Goal: Information Seeking & Learning: Learn about a topic

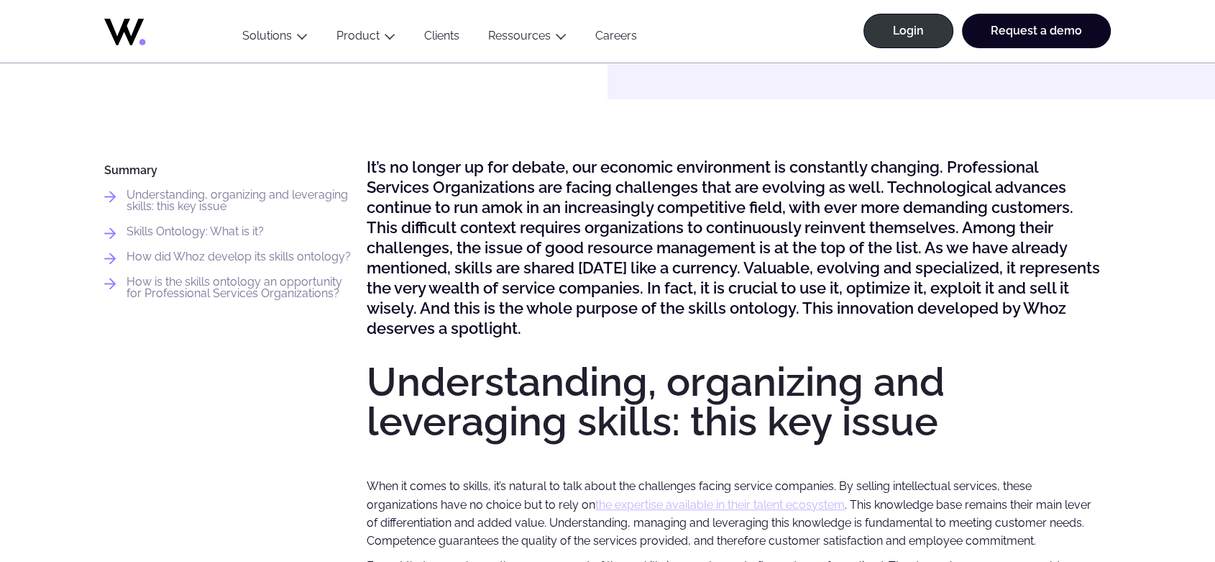
scroll to position [399, 0]
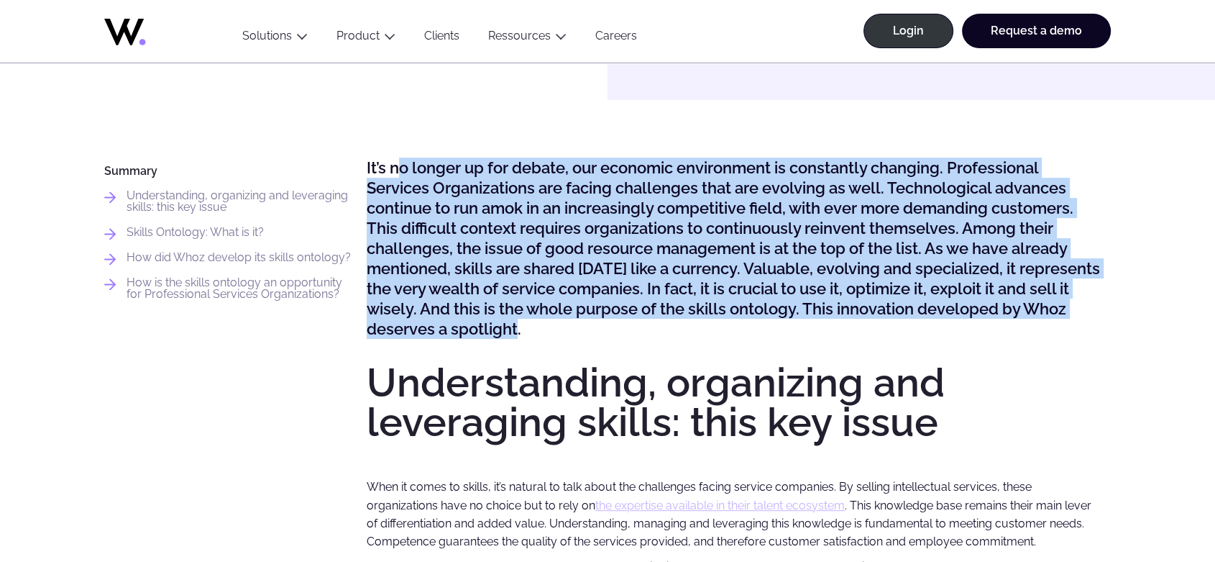
drag, startPoint x: 526, startPoint y: 334, endPoint x: 403, endPoint y: 171, distance: 203.9
click at [403, 171] on p "It’s no longer up for debate, our economic environment is constantly changing. …" at bounding box center [735, 247] width 736 height 181
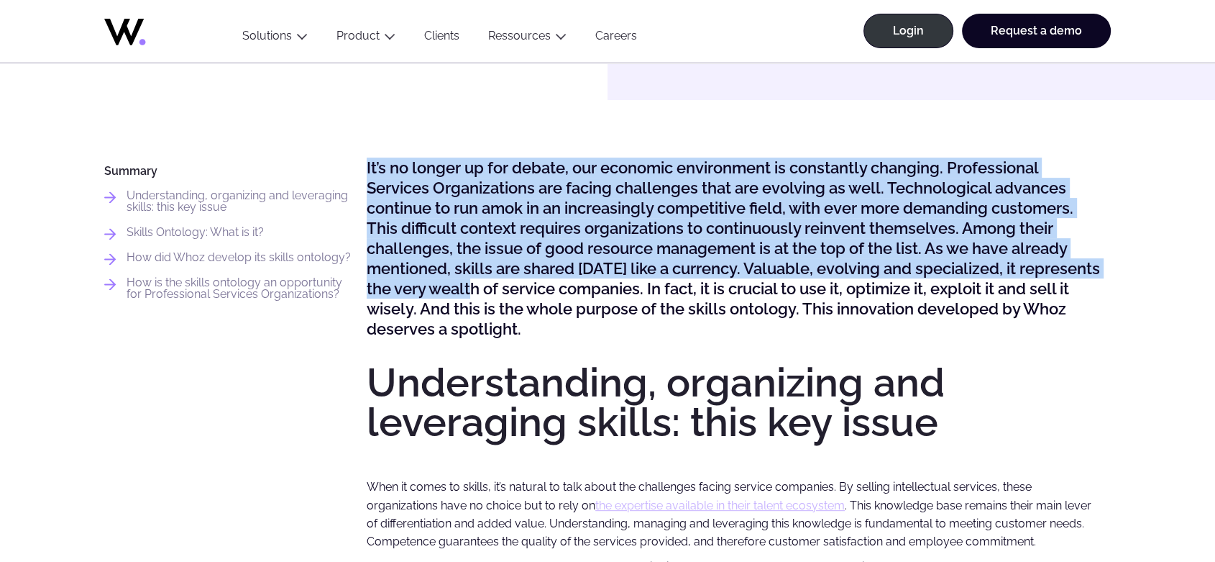
drag, startPoint x: 362, startPoint y: 161, endPoint x: 480, endPoint y: 293, distance: 177.2
click at [552, 268] on p "It’s no longer up for debate, our economic environment is constantly changing. …" at bounding box center [735, 247] width 736 height 181
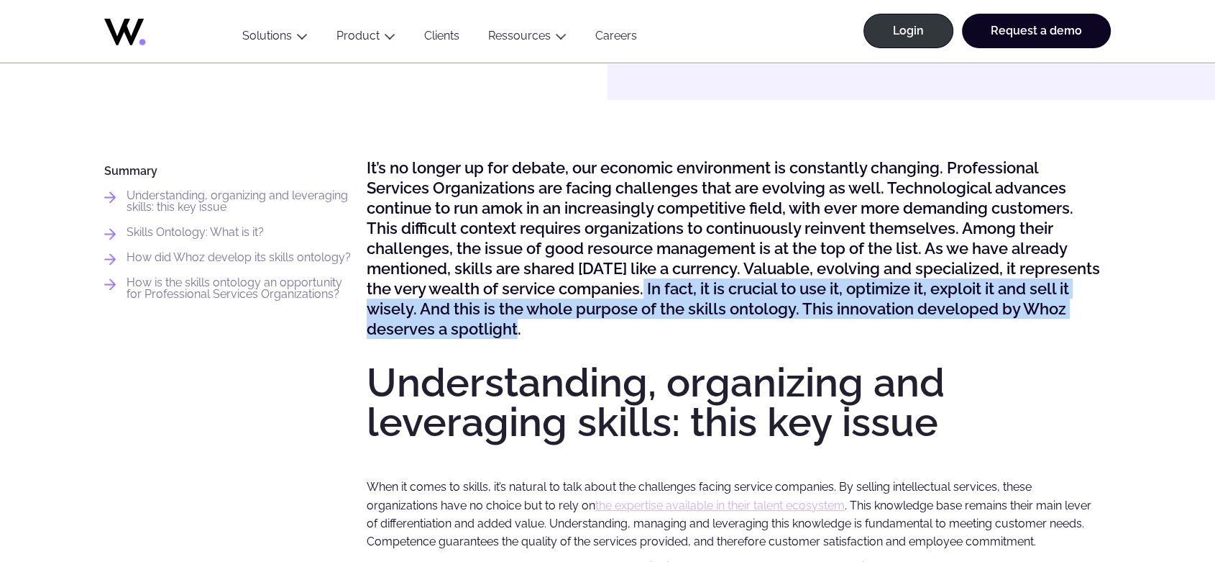
drag, startPoint x: 542, startPoint y: 321, endPoint x: 650, endPoint y: 295, distance: 111.1
click at [650, 295] on p "It’s no longer up for debate, our economic environment is constantly changing. …" at bounding box center [735, 247] width 736 height 181
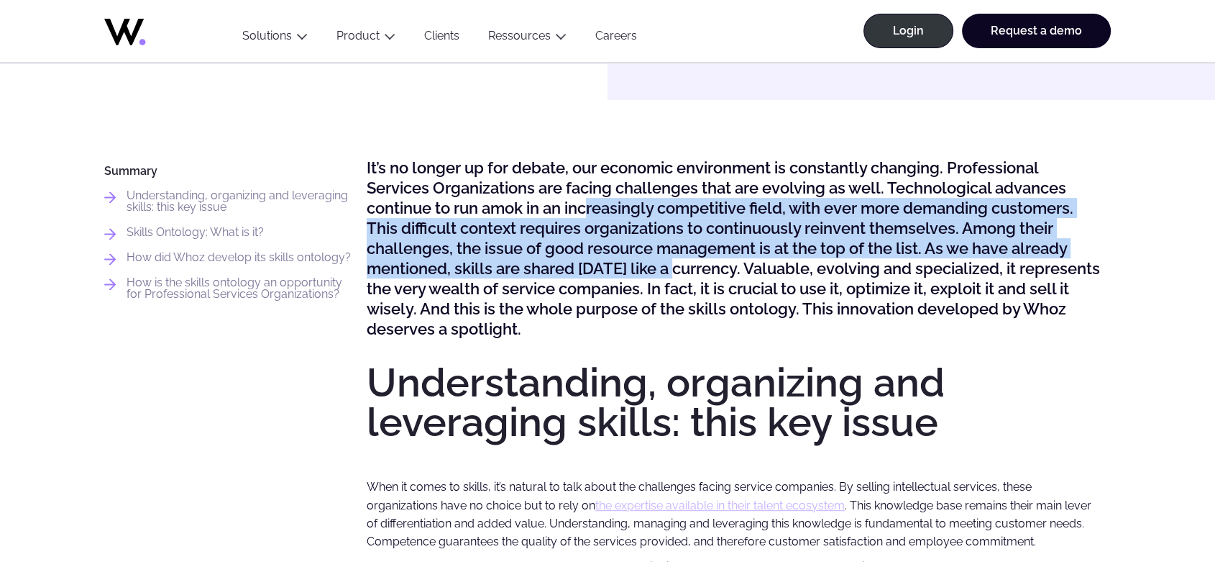
drag, startPoint x: 680, startPoint y: 265, endPoint x: 591, endPoint y: 204, distance: 108.1
click at [591, 204] on p "It’s no longer up for debate, our economic environment is constantly changing. …" at bounding box center [735, 247] width 736 height 181
click at [869, 198] on p "It’s no longer up for debate, our economic environment is constantly changing. …" at bounding box center [735, 247] width 736 height 181
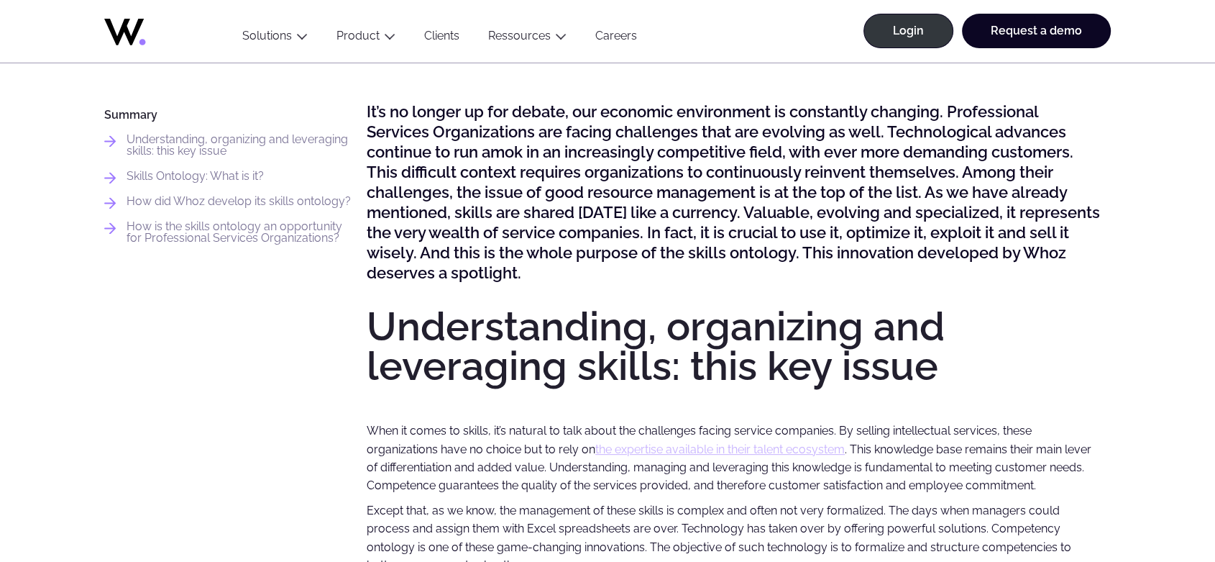
scroll to position [479, 0]
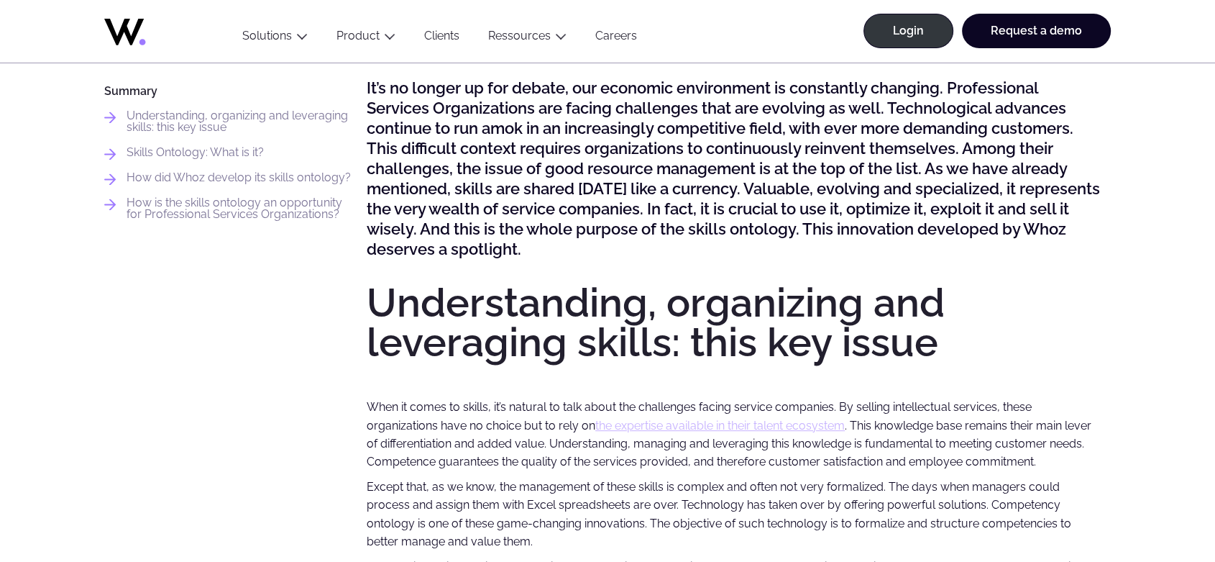
click at [559, 212] on p "It’s no longer up for debate, our economic environment is constantly changing. …" at bounding box center [735, 168] width 736 height 181
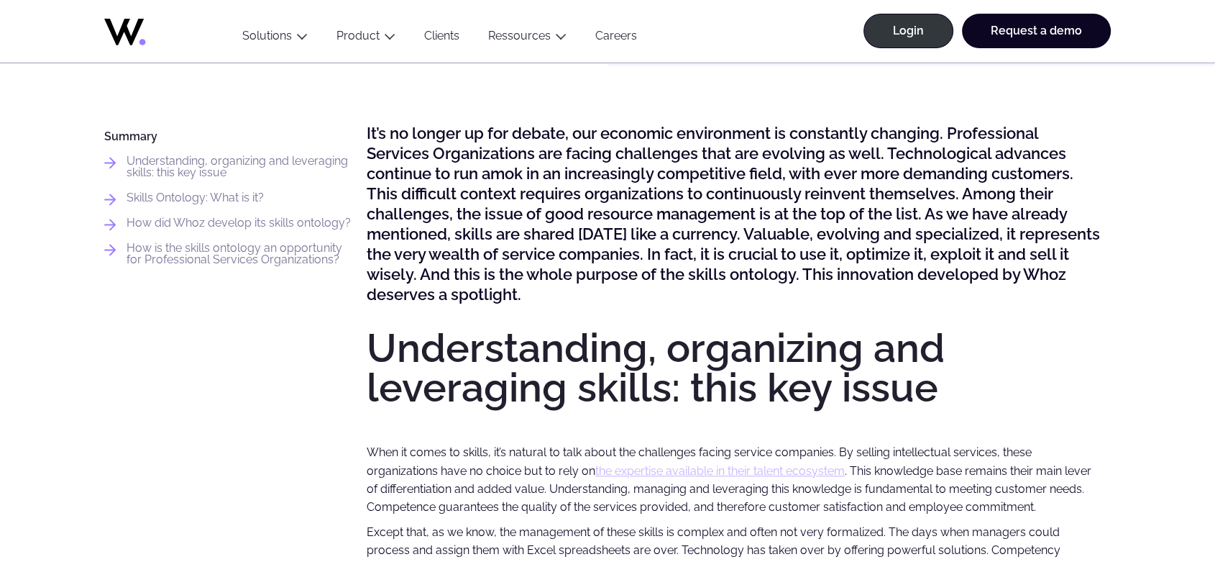
scroll to position [399, 0]
